Goal: Transaction & Acquisition: Purchase product/service

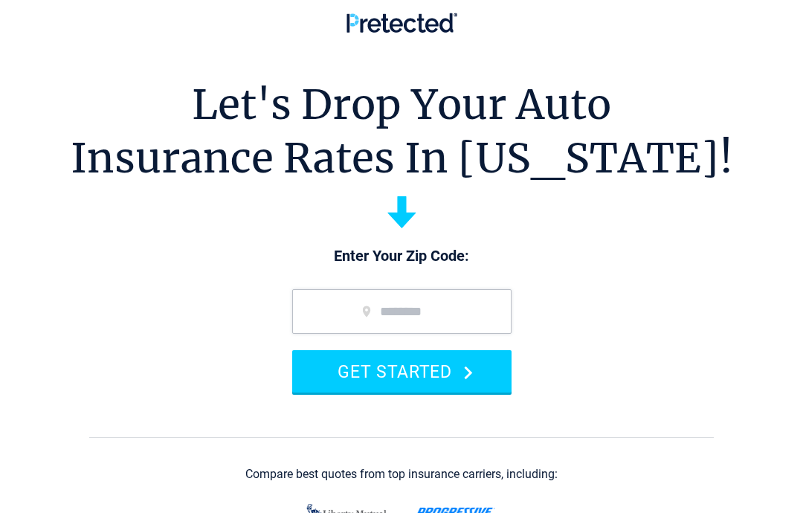
click at [418, 316] on input "zip code" at bounding box center [401, 311] width 219 height 45
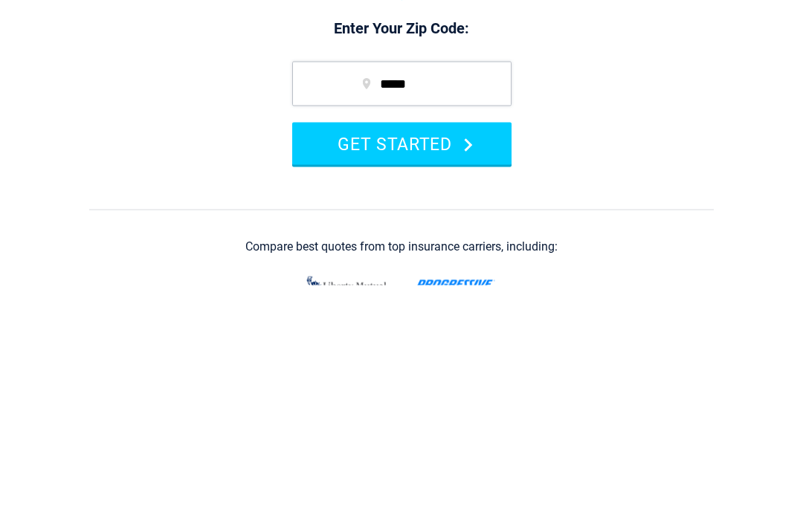
type input "*****"
click at [466, 350] on button "GET STARTED" at bounding box center [401, 371] width 219 height 42
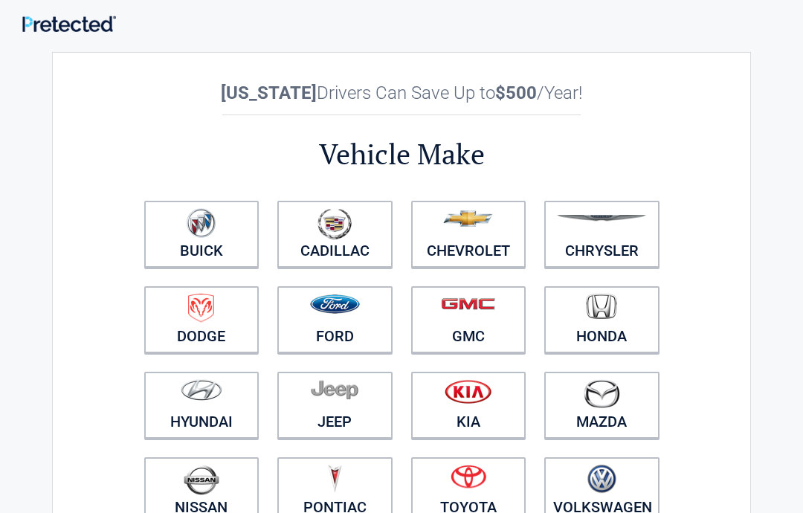
click at [352, 408] on figure at bounding box center [334, 395] width 97 height 33
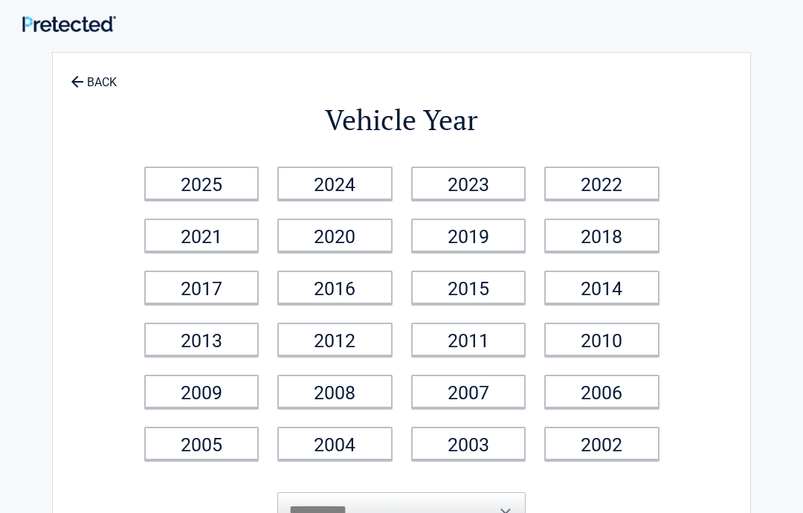
click at [619, 239] on link "2018" at bounding box center [601, 234] width 115 height 33
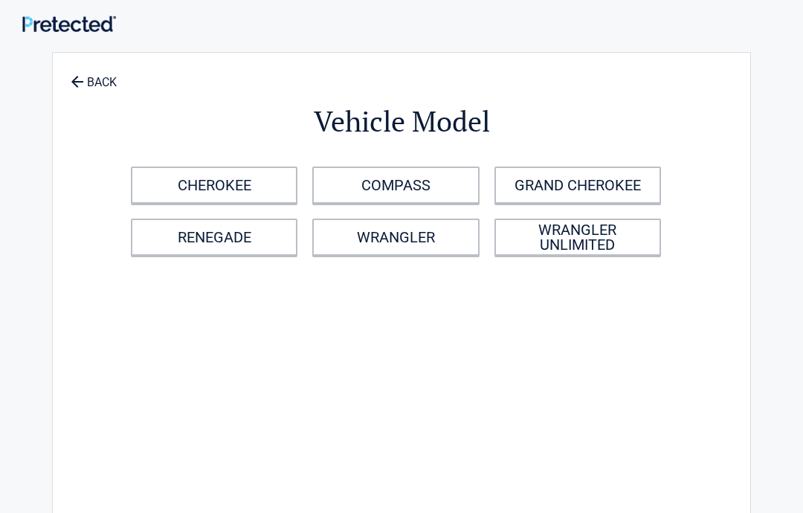
click at [185, 177] on link "CHEROKEE" at bounding box center [214, 184] width 166 height 37
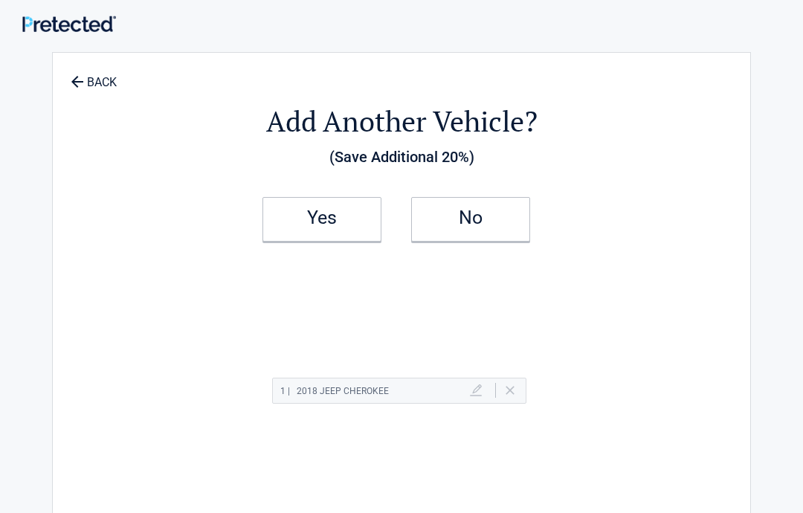
click at [501, 224] on link "No" at bounding box center [470, 219] width 119 height 45
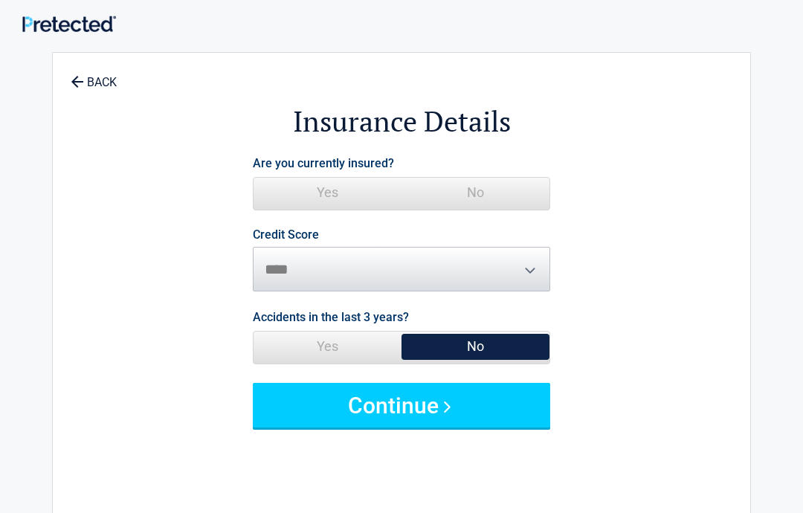
click at [503, 187] on span "No" at bounding box center [475, 193] width 148 height 30
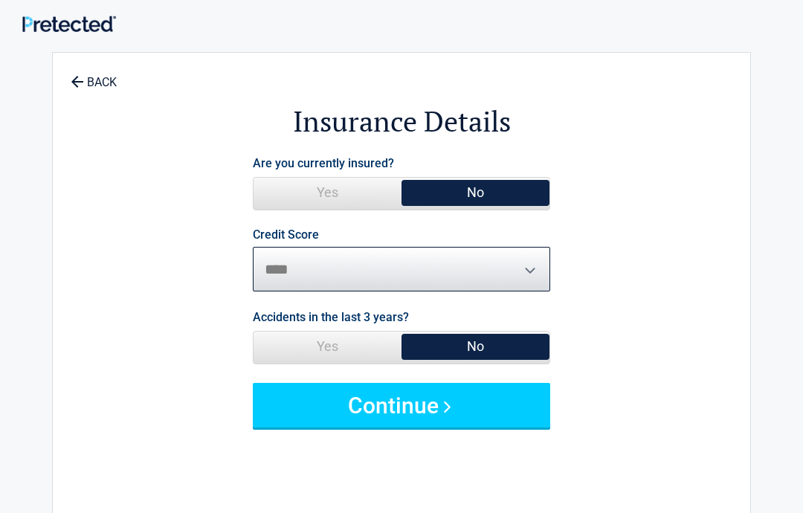
click at [522, 259] on select "********* **** ******* ****" at bounding box center [401, 269] width 297 height 45
select select "*********"
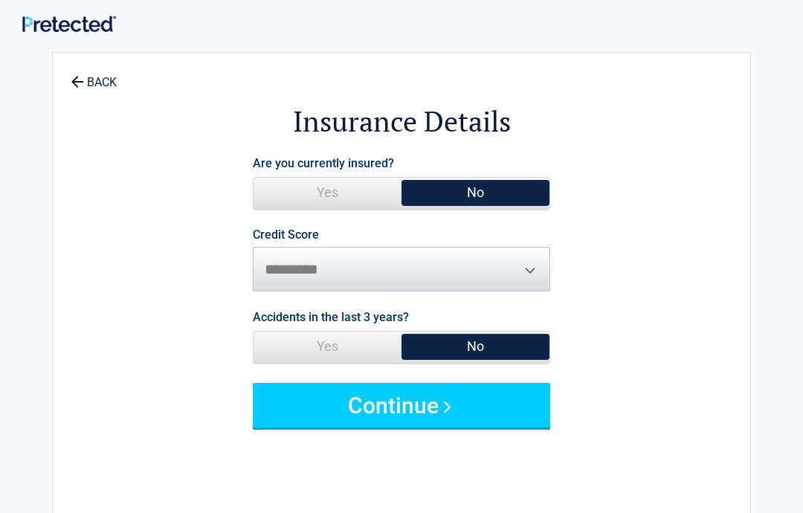
click at [528, 346] on span "No" at bounding box center [475, 346] width 148 height 30
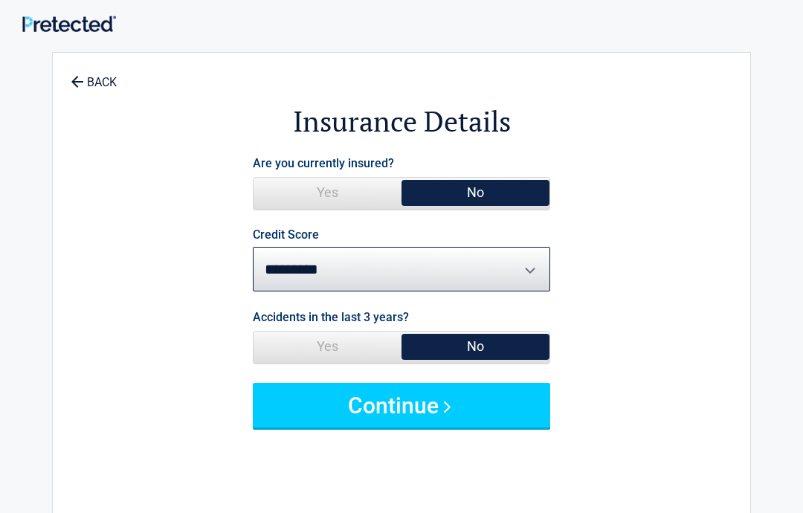
click at [505, 398] on button "Continue" at bounding box center [401, 405] width 297 height 45
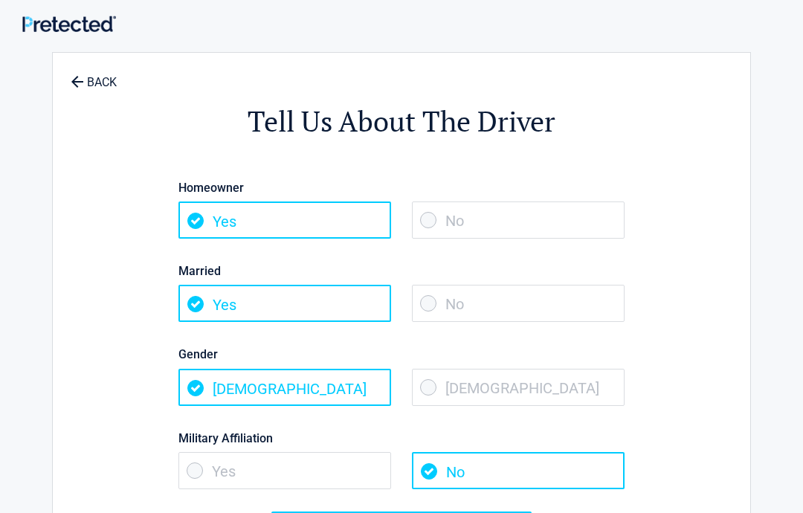
click at [444, 387] on span "Female" at bounding box center [518, 387] width 213 height 37
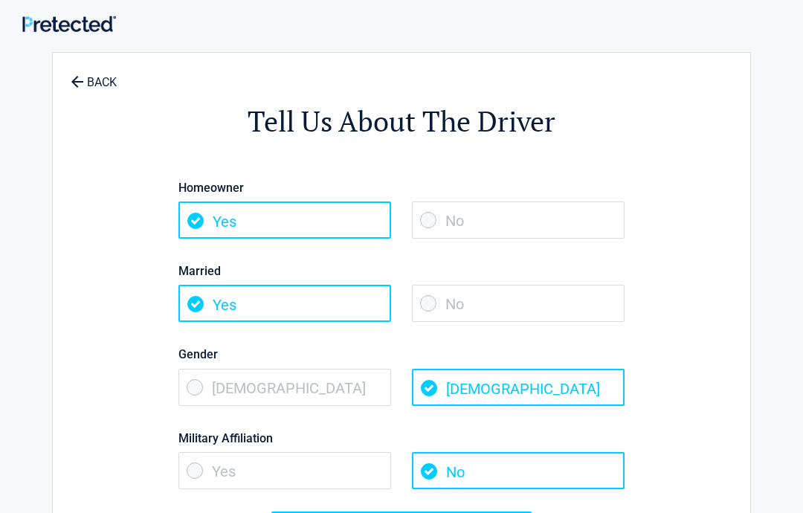
click at [184, 372] on span "Male" at bounding box center [284, 387] width 213 height 37
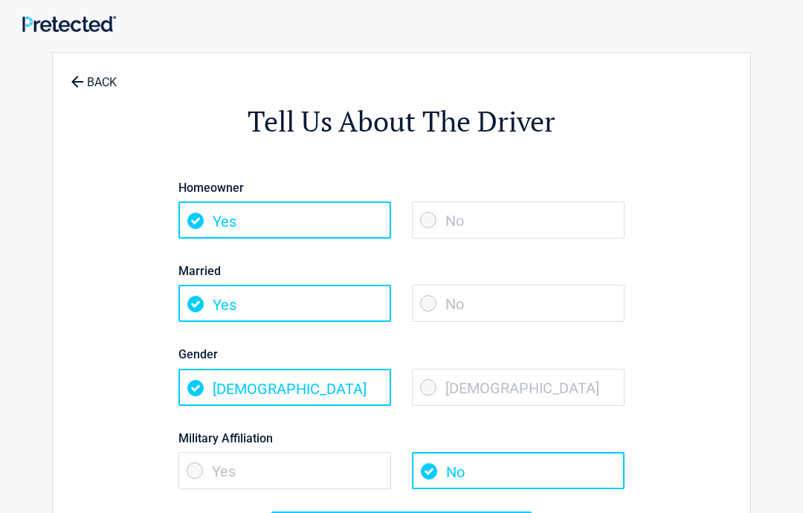
click at [190, 452] on span "Yes" at bounding box center [284, 470] width 213 height 37
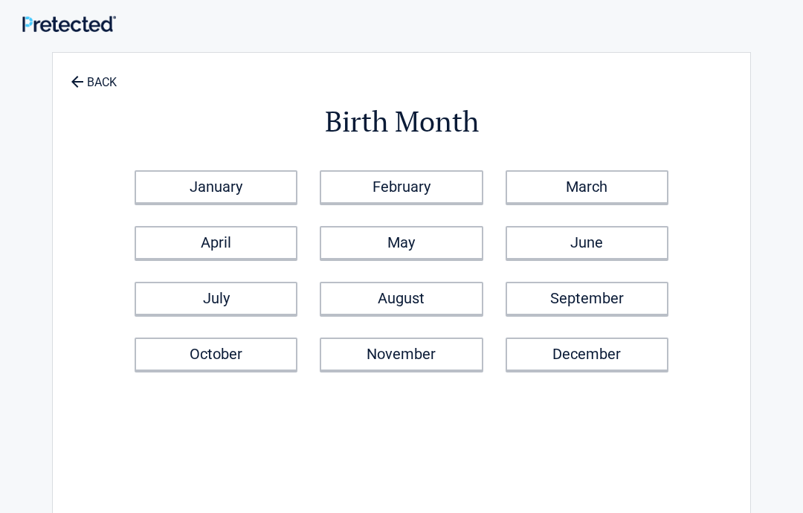
click at [446, 356] on link "November" at bounding box center [401, 353] width 163 height 33
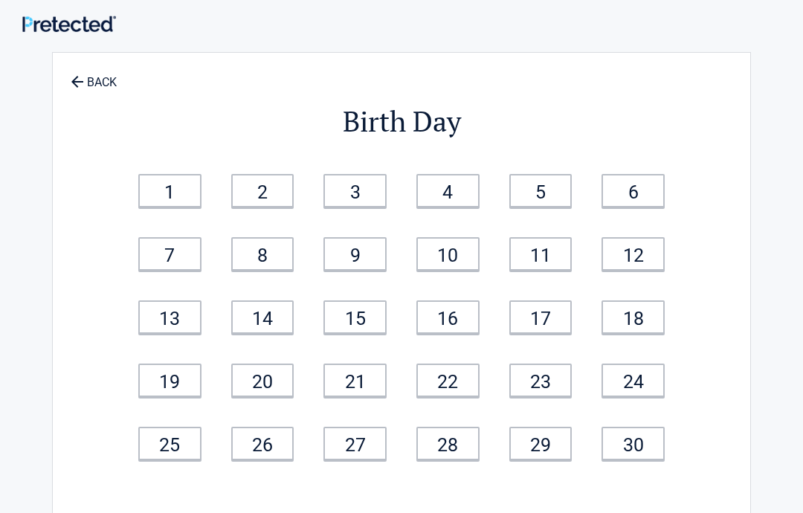
click at [160, 187] on link "1" at bounding box center [169, 190] width 63 height 33
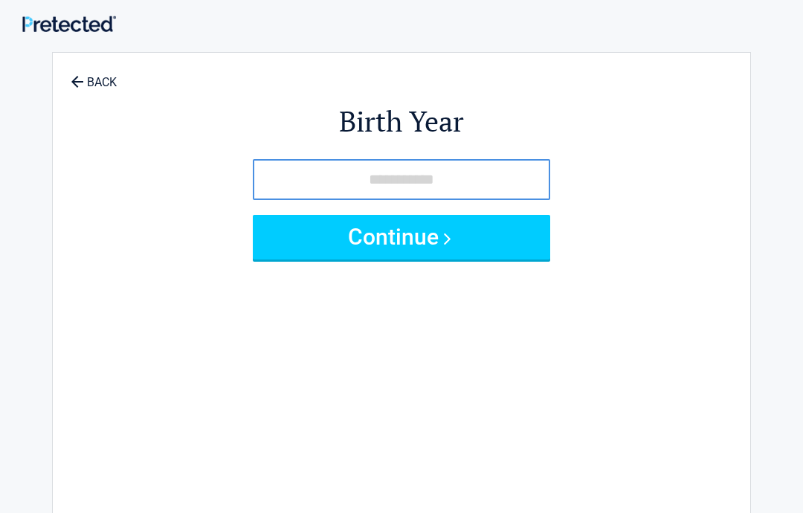
click at [482, 180] on input "tel" at bounding box center [401, 179] width 297 height 41
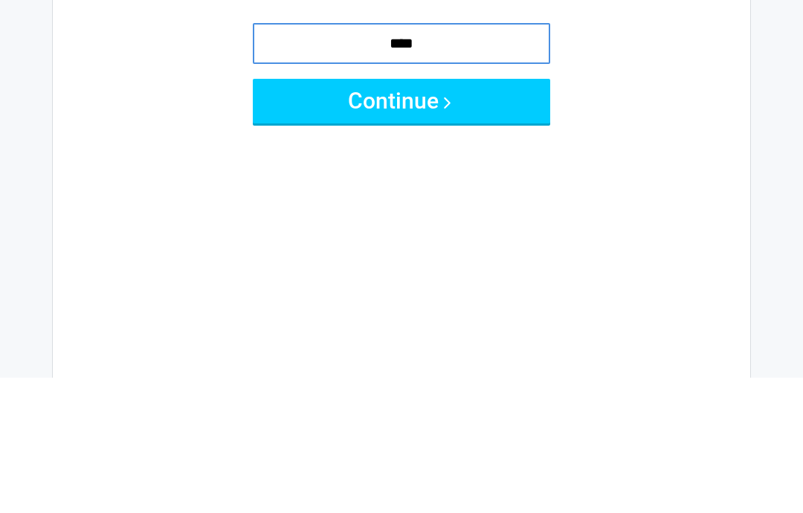
type input "****"
click at [485, 215] on button "Continue" at bounding box center [401, 237] width 297 height 45
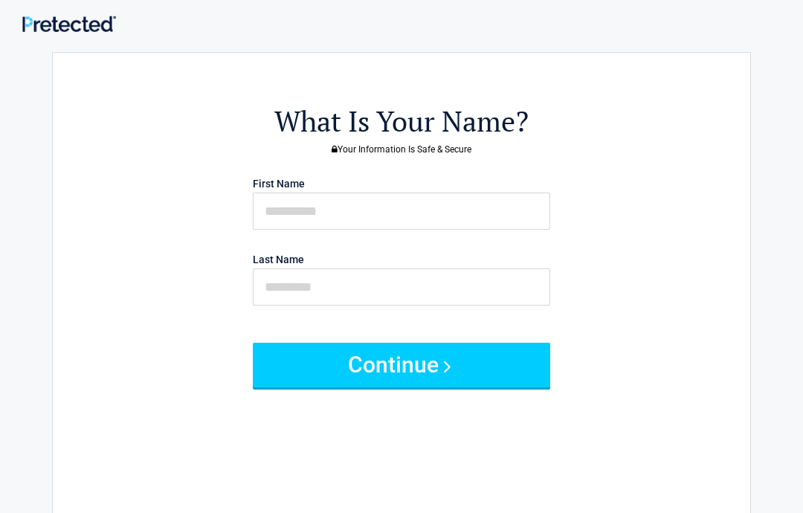
scroll to position [18, 0]
